Goal: Information Seeking & Learning: Learn about a topic

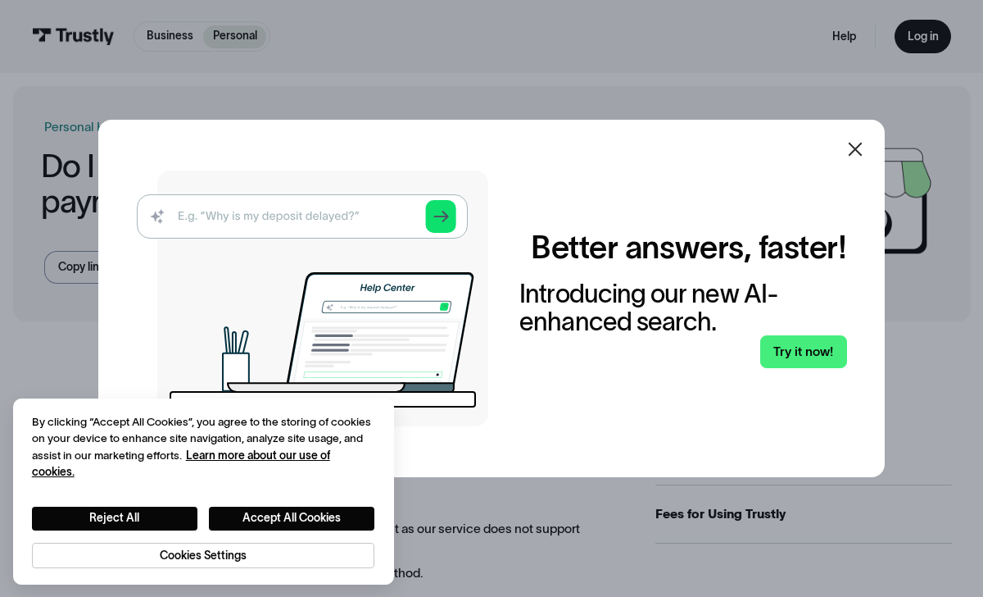
click at [853, 152] on icon at bounding box center [856, 150] width 14 height 14
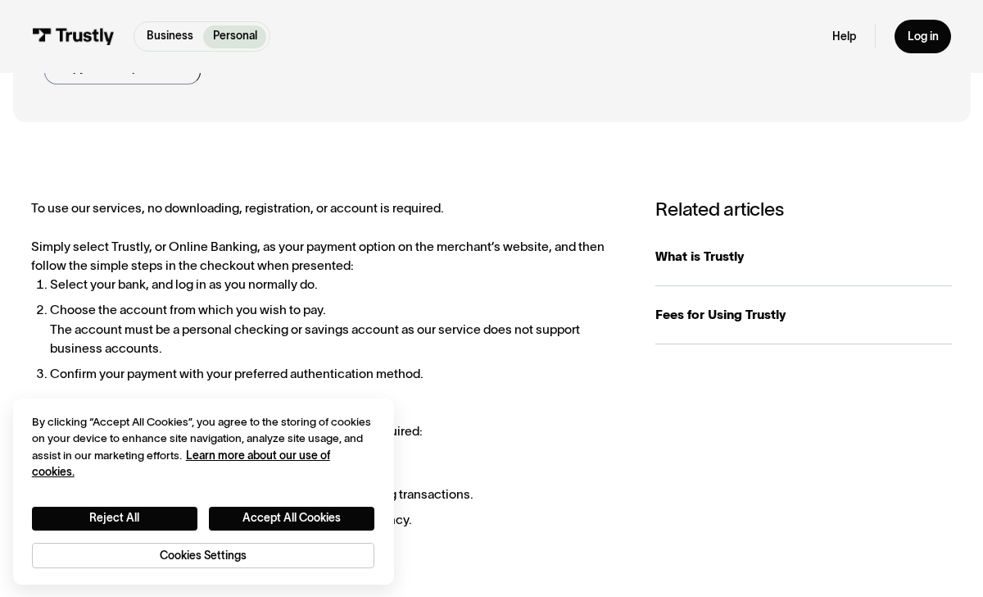
scroll to position [207, 0]
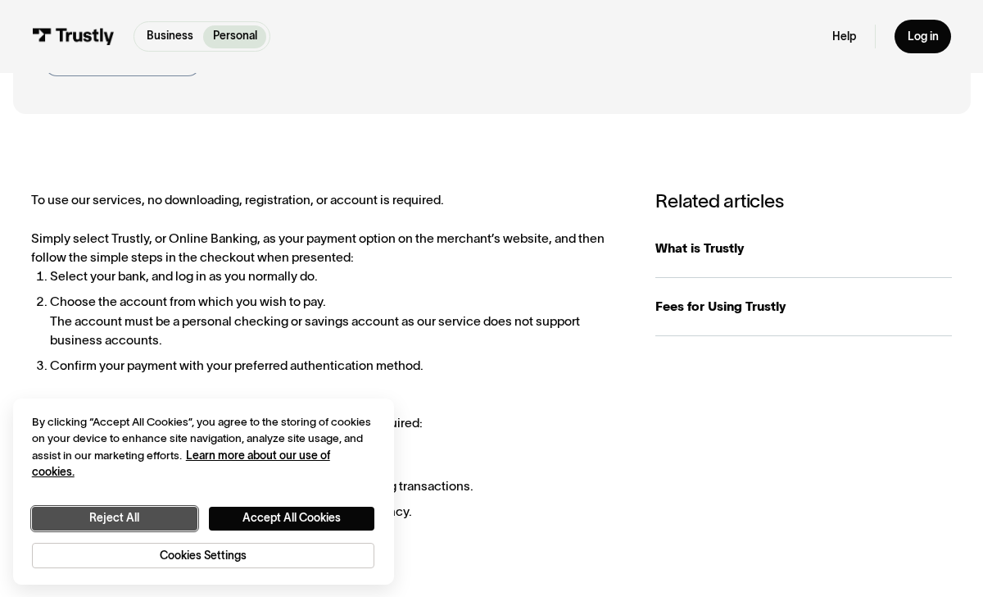
click at [165, 519] on button "Reject All" at bounding box center [115, 518] width 166 height 24
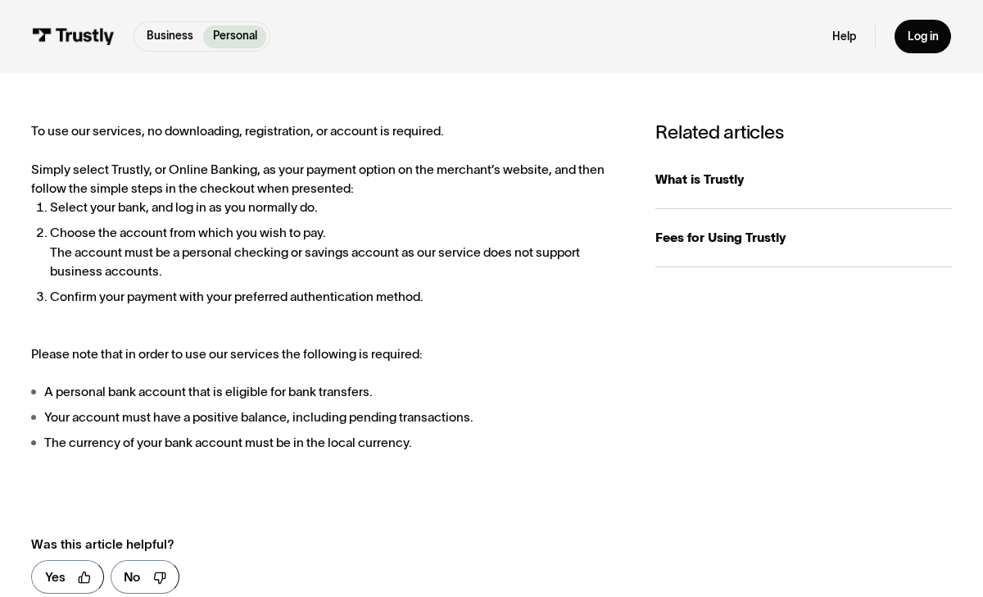
scroll to position [264, 0]
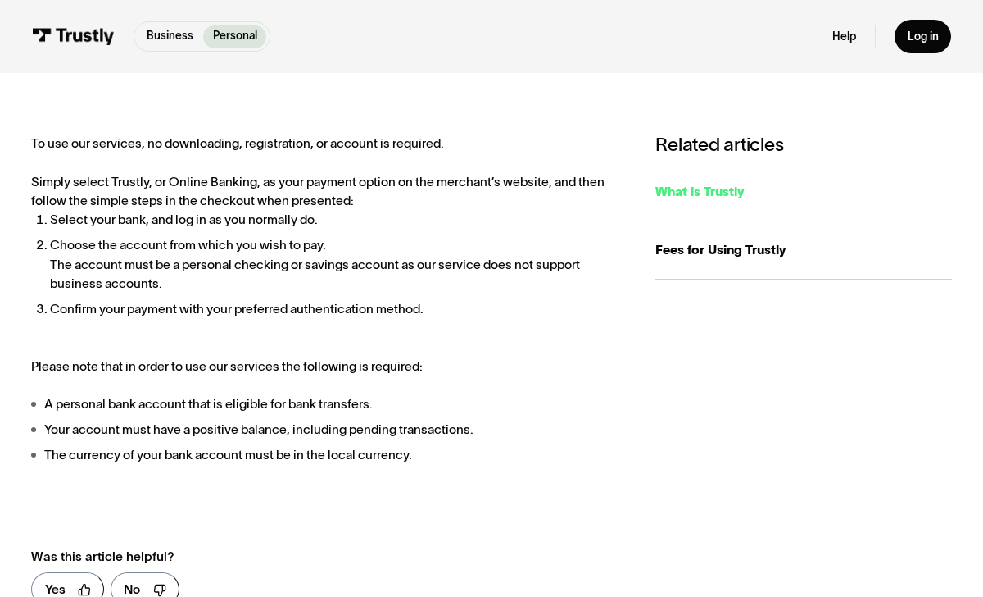
click at [709, 182] on div "What is Trustly" at bounding box center [804, 191] width 297 height 19
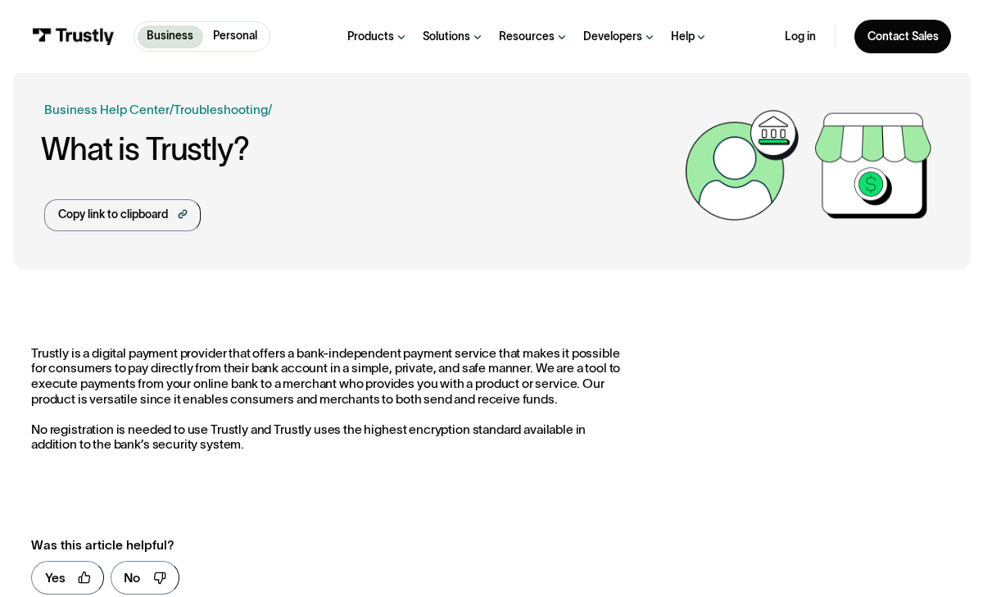
scroll to position [18, 0]
